Goal: Find specific page/section: Find specific page/section

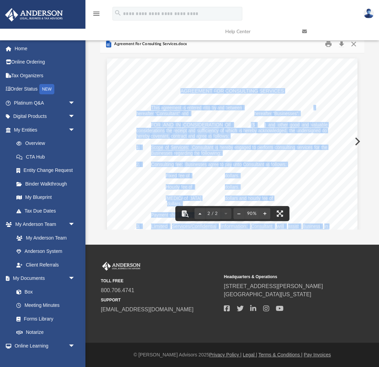
scroll to position [339, 0]
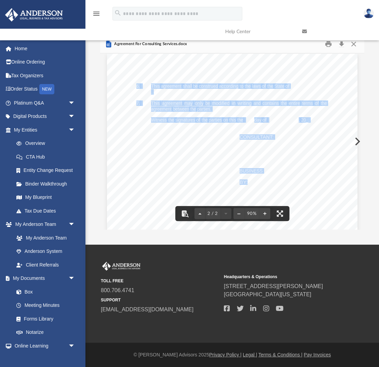
click at [149, 150] on div "- 2 - 6. This agreement shall be construed according to the laws of the State o…" at bounding box center [232, 216] width 250 height 324
click at [72, 129] on span "arrow_drop_down" at bounding box center [75, 130] width 14 height 14
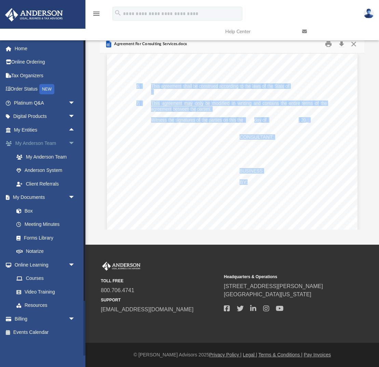
click at [71, 142] on span "arrow_drop_down" at bounding box center [75, 144] width 14 height 14
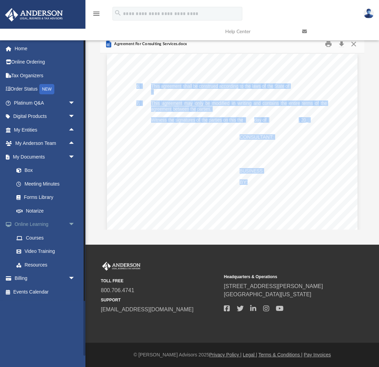
click at [72, 221] on span "arrow_drop_down" at bounding box center [75, 224] width 14 height 14
click at [73, 156] on span "arrow_drop_down" at bounding box center [75, 157] width 14 height 14
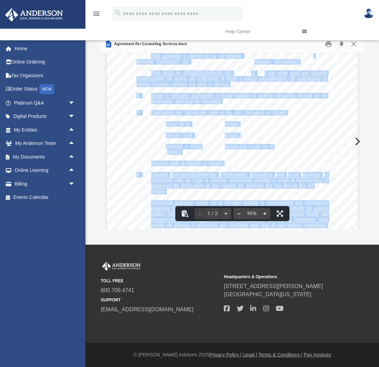
scroll to position [49, 0]
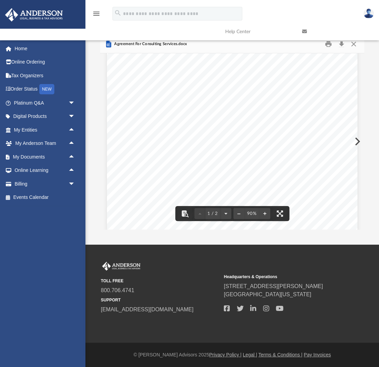
click at [141, 171] on div "- 1 - AGREEMENT FOR CONSULTING SERVICES This agreement is entered into by and b…" at bounding box center [232, 172] width 250 height 324
click at [353, 44] on link at bounding box center [335, 31] width 77 height 27
